Goal: Task Accomplishment & Management: Manage account settings

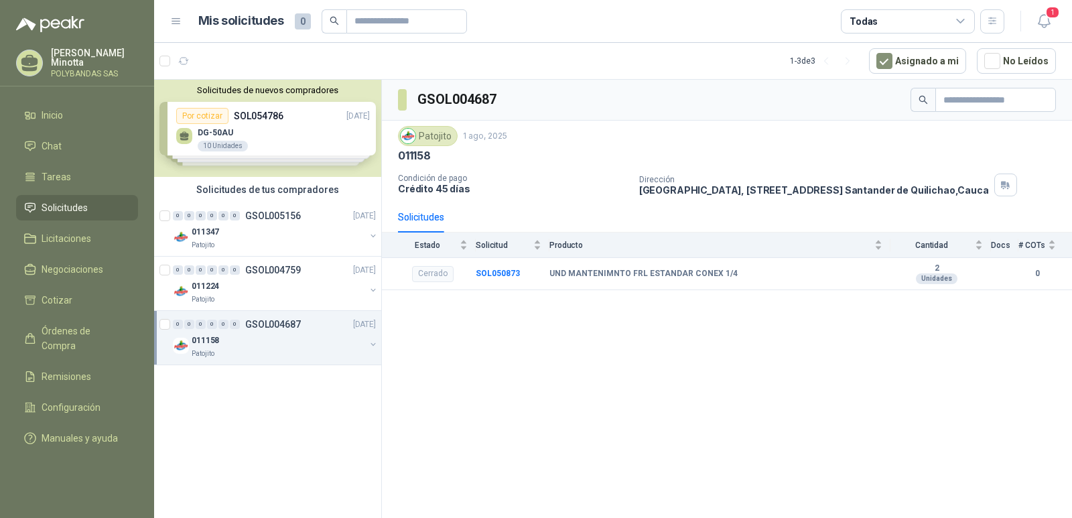
click at [275, 92] on button "Solicitudes de nuevos compradores" at bounding box center [267, 90] width 216 height 10
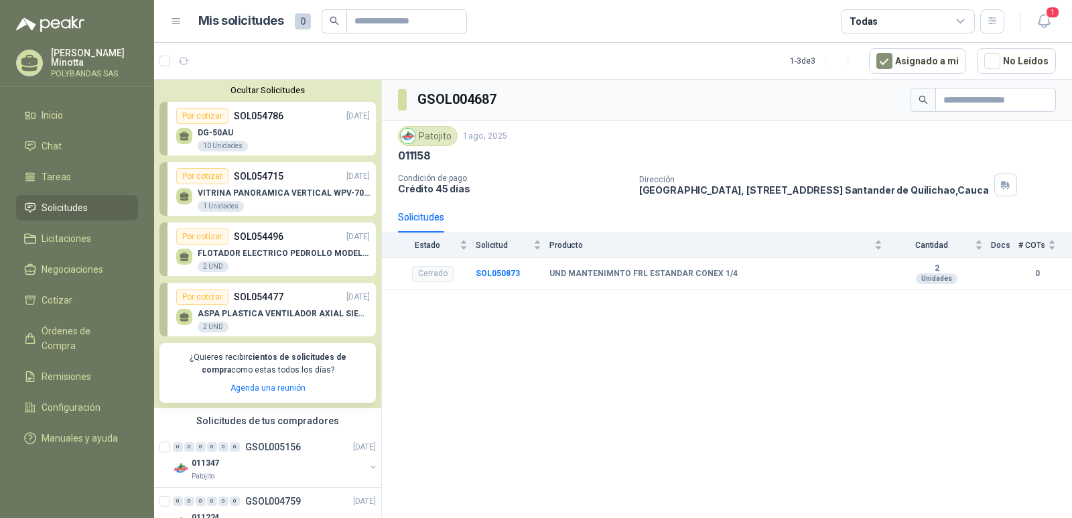
click at [275, 92] on button "Ocultar Solicitudes" at bounding box center [267, 90] width 216 height 10
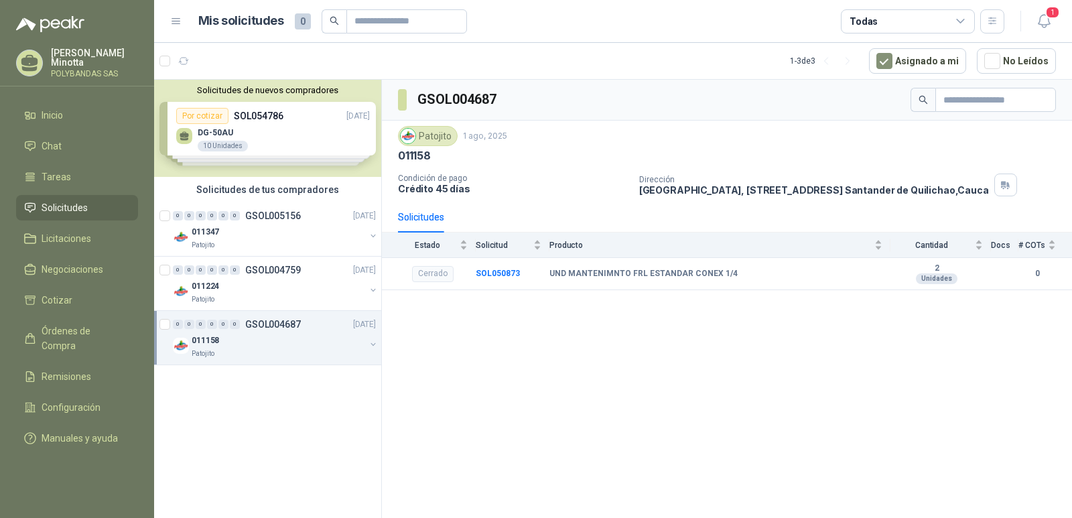
click at [107, 56] on p "Solanyi [PERSON_NAME]" at bounding box center [94, 57] width 87 height 19
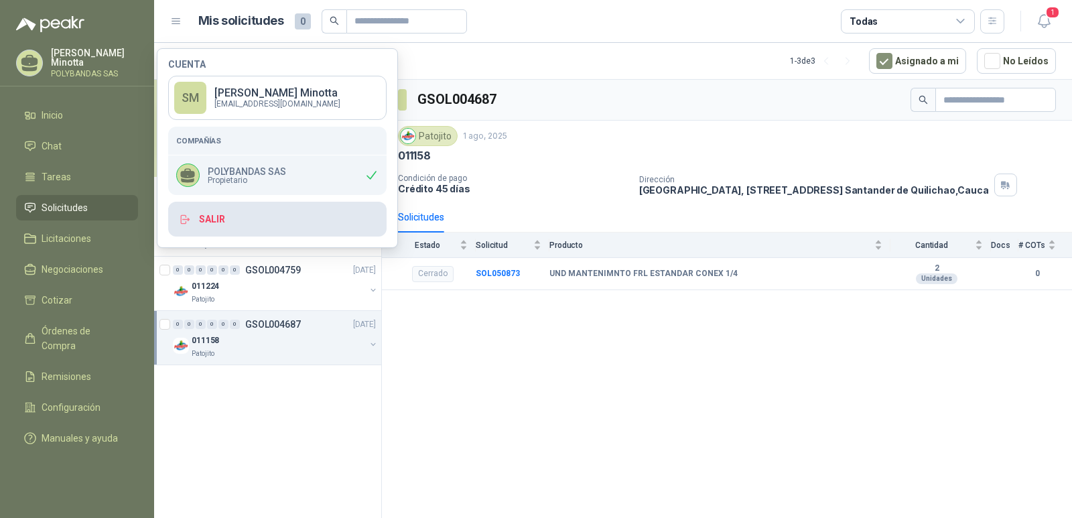
click at [272, 233] on button "Salir" at bounding box center [277, 219] width 218 height 35
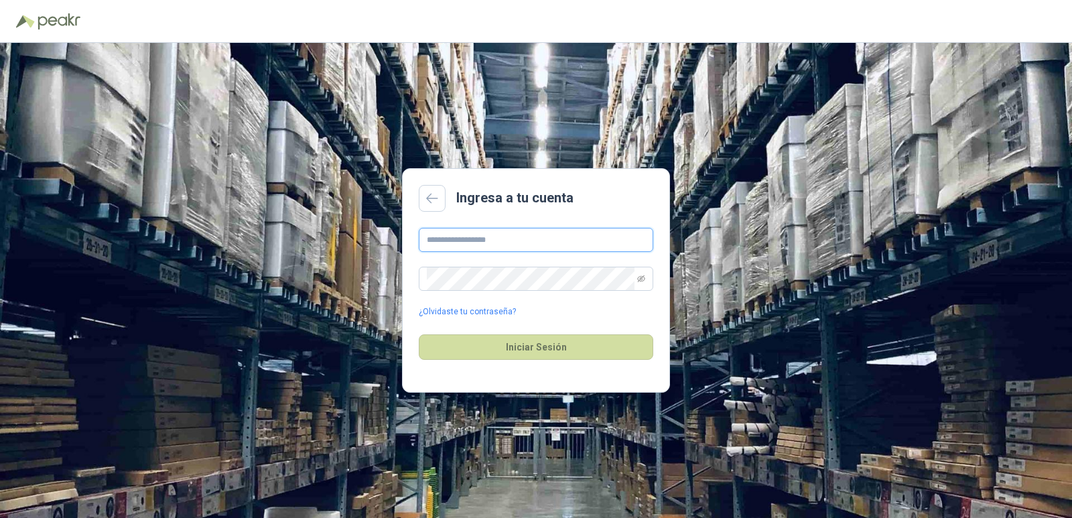
type input "**********"
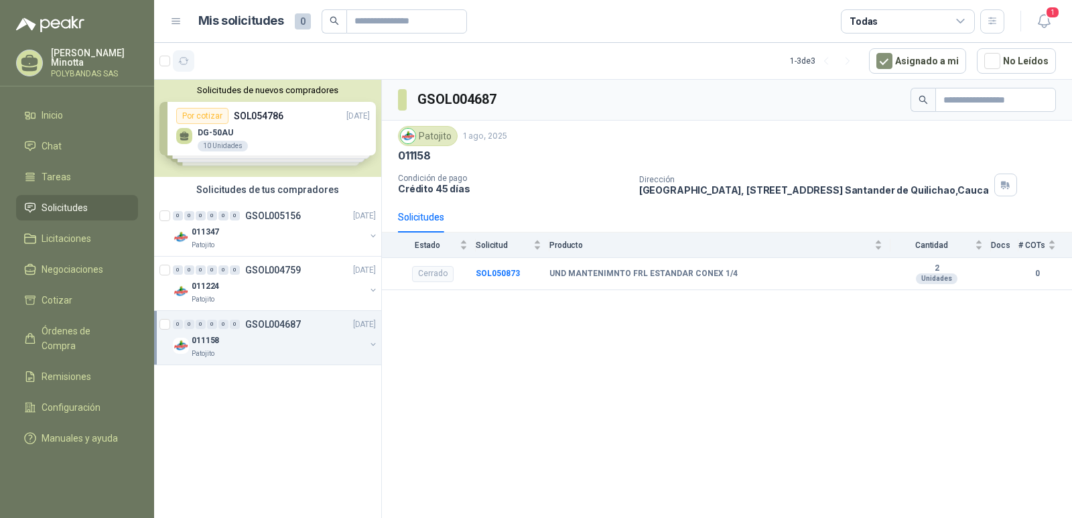
click at [184, 60] on icon "button" at bounding box center [183, 61] width 11 height 11
click at [238, 90] on button "Solicitudes de nuevos compradores" at bounding box center [267, 90] width 216 height 10
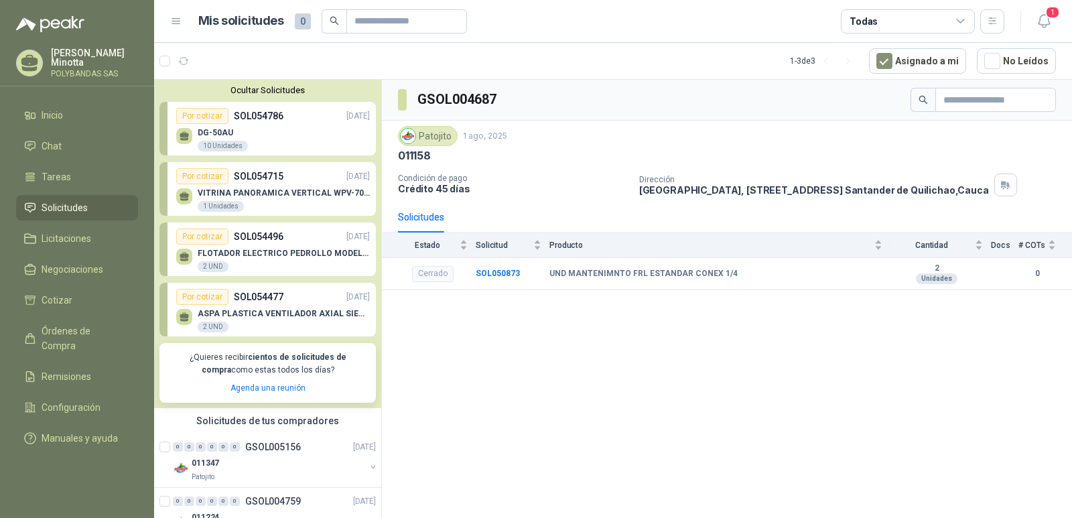
click at [238, 90] on button "Ocultar Solicitudes" at bounding box center [267, 90] width 216 height 10
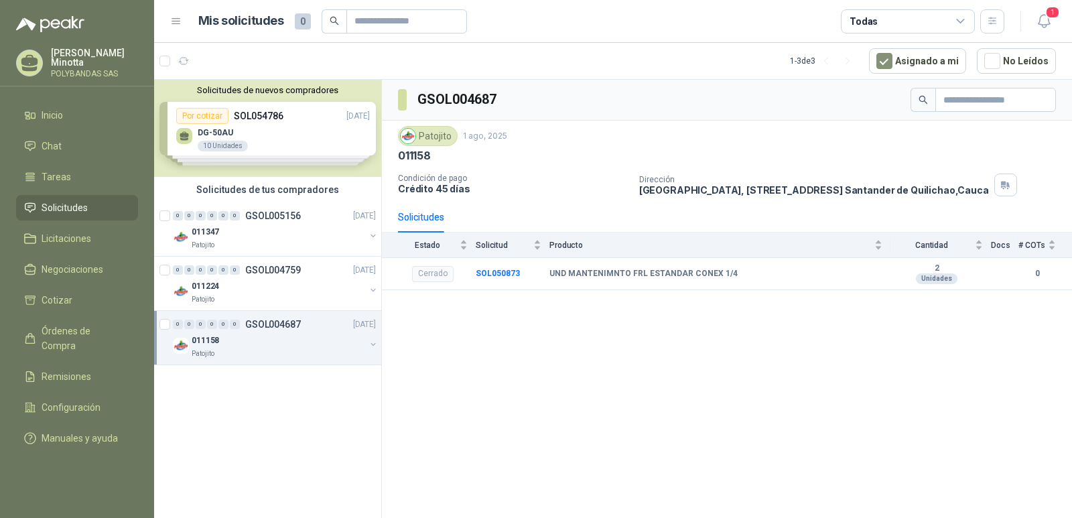
click at [79, 61] on p "Solanyi [PERSON_NAME]" at bounding box center [94, 57] width 87 height 19
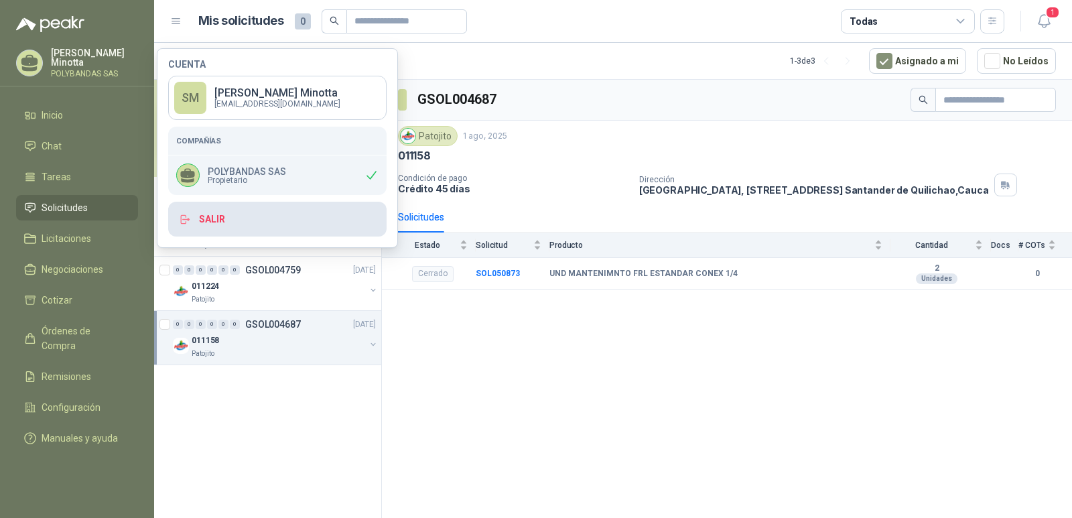
click at [209, 212] on button "Salir" at bounding box center [277, 219] width 218 height 35
